Goal: Find specific page/section: Find specific page/section

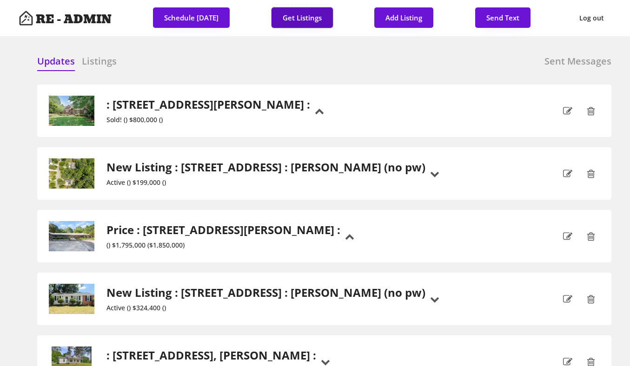
click at [301, 16] on button "Get Listings" at bounding box center [301, 17] width 61 height 20
click at [94, 67] on div "Listings" at bounding box center [99, 62] width 35 height 15
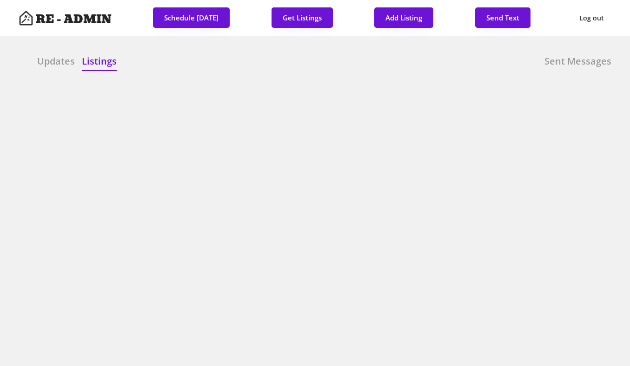
click at [39, 67] on h6 "Updates" at bounding box center [56, 61] width 38 height 13
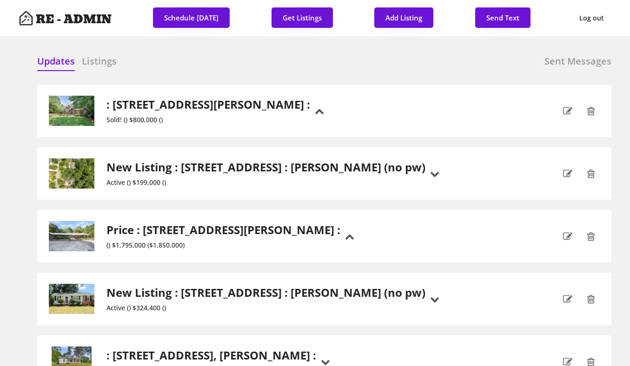
click at [220, 69] on div "Updates Listings Sent Messages" at bounding box center [324, 64] width 574 height 19
